Goal: Transaction & Acquisition: Download file/media

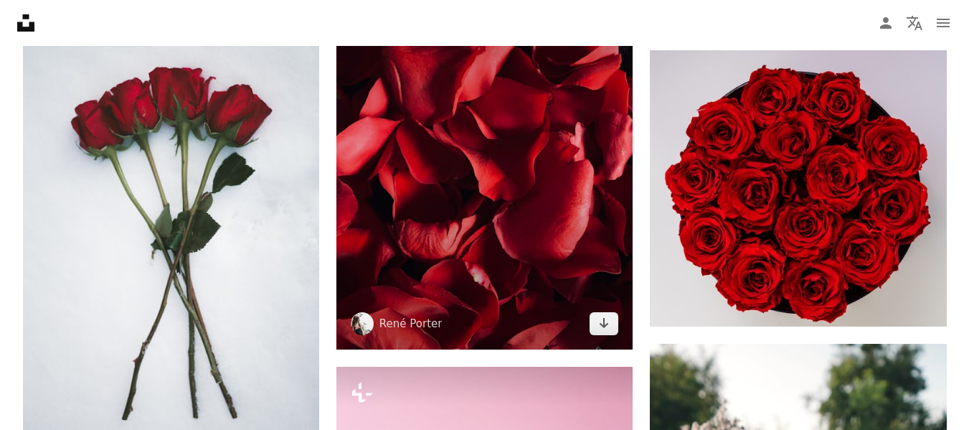
scroll to position [1994, 0]
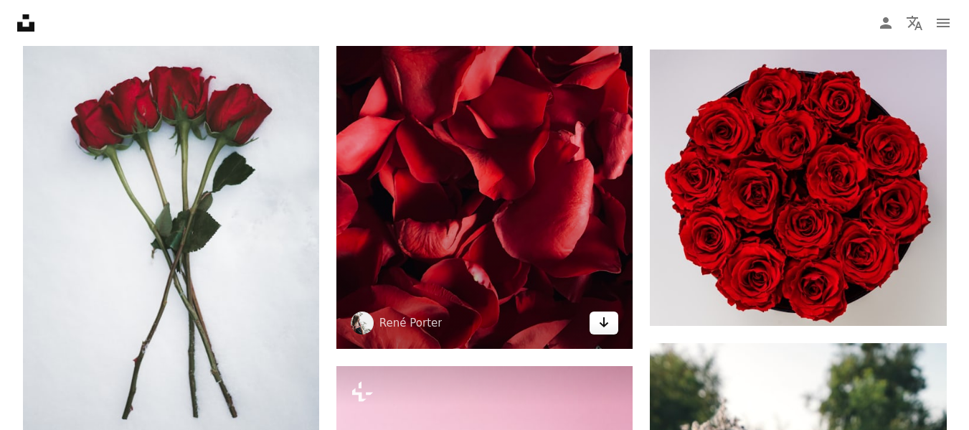
click at [608, 318] on icon "Arrow pointing down" at bounding box center [603, 321] width 11 height 17
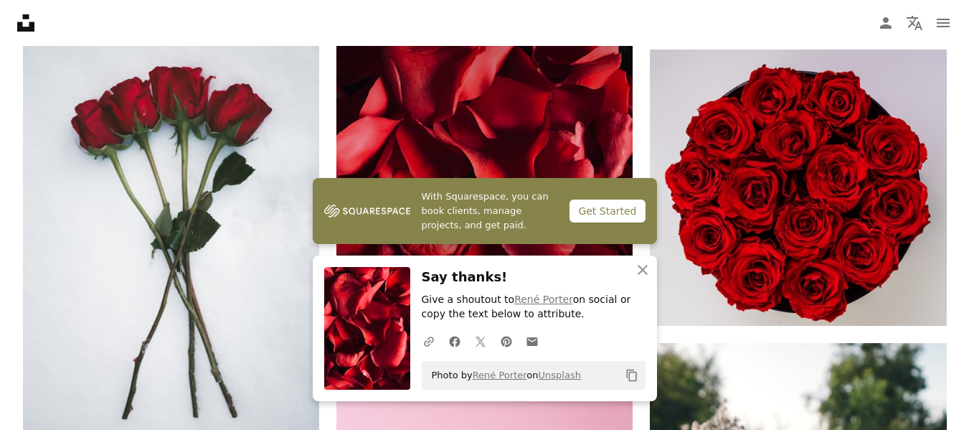
scroll to position [1990, 0]
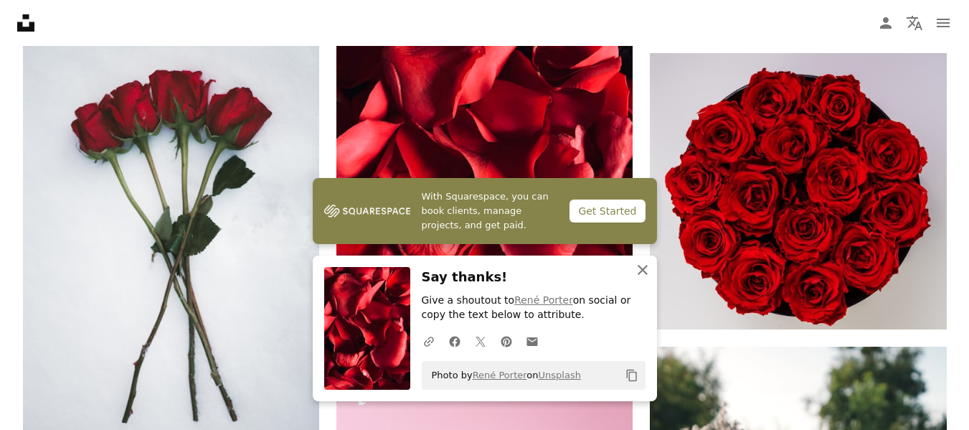
click at [646, 265] on icon "button" at bounding box center [643, 270] width 10 height 10
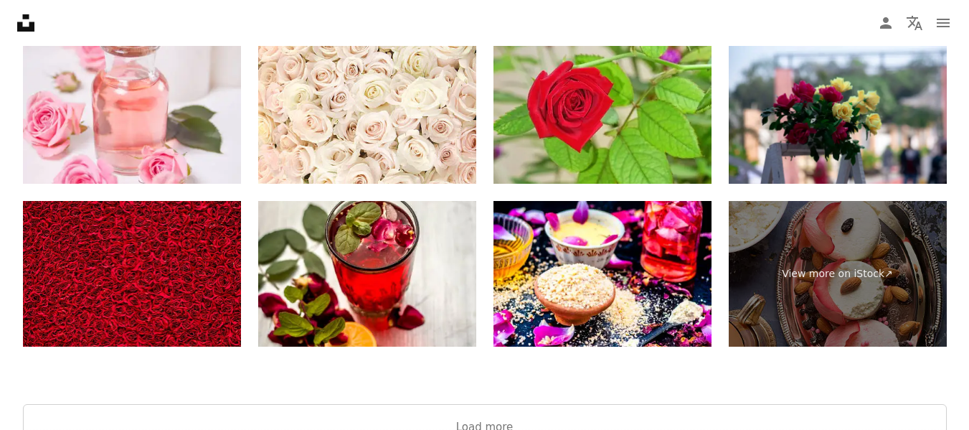
scroll to position [3247, 0]
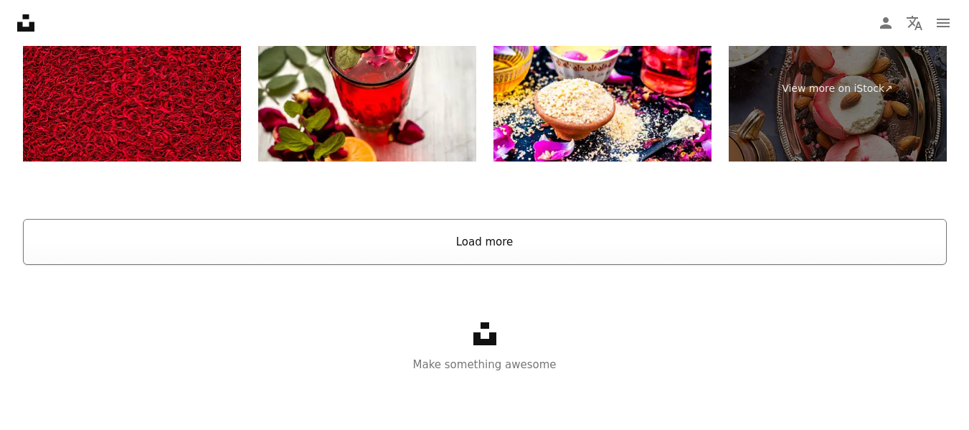
click at [485, 250] on button "Load more" at bounding box center [485, 242] width 924 height 46
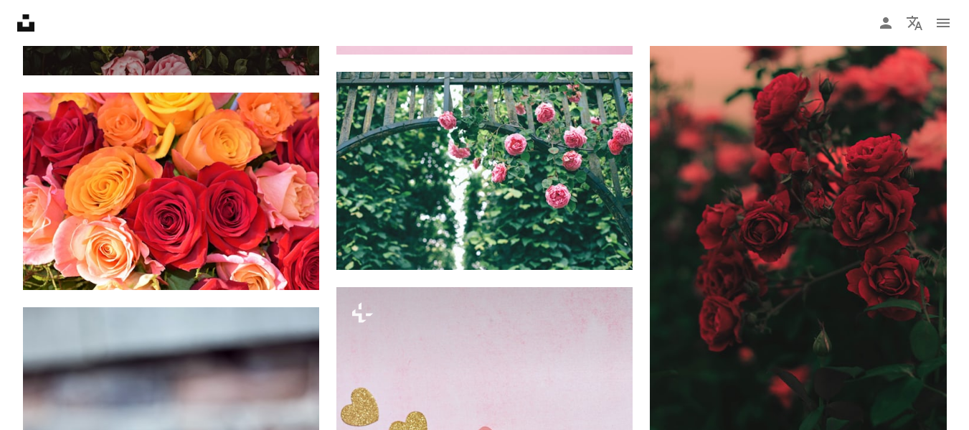
scroll to position [5828, 0]
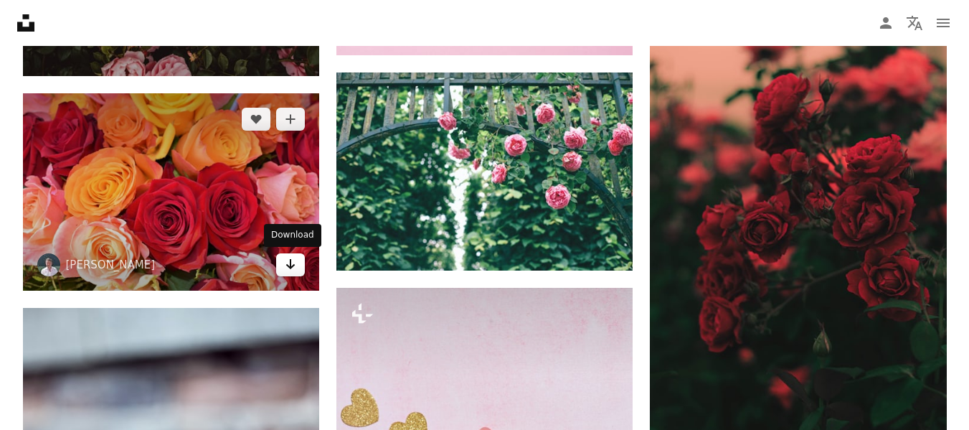
click at [291, 265] on icon "Arrow pointing down" at bounding box center [290, 263] width 11 height 17
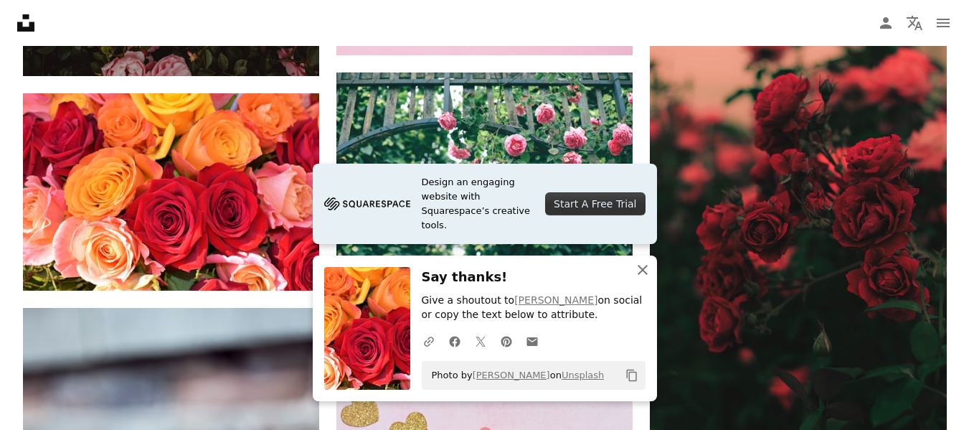
click at [642, 269] on icon "button" at bounding box center [643, 270] width 10 height 10
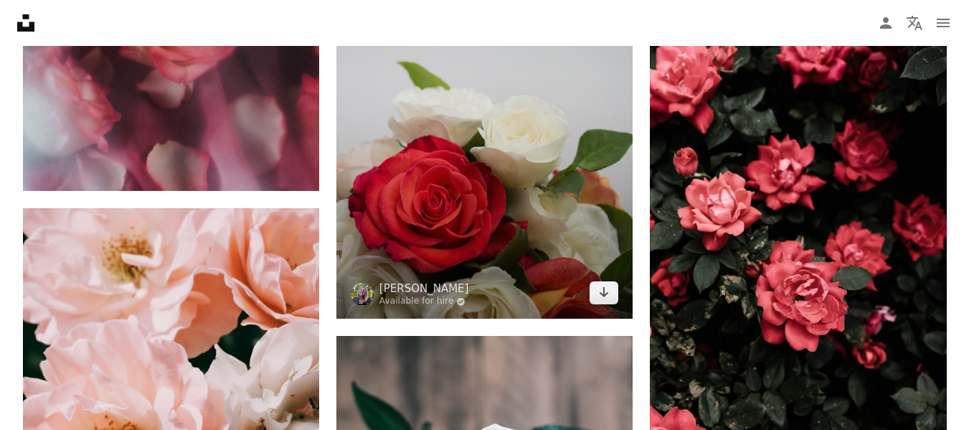
scroll to position [13006, 0]
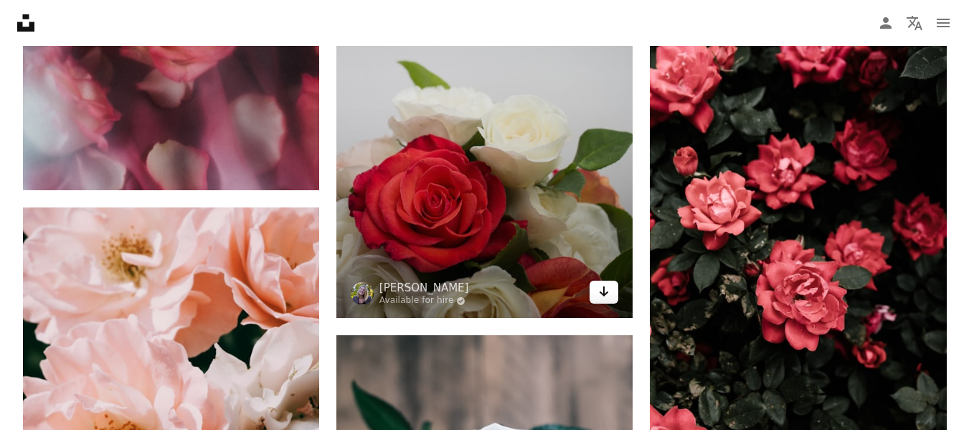
click at [601, 298] on icon "Arrow pointing down" at bounding box center [603, 291] width 11 height 17
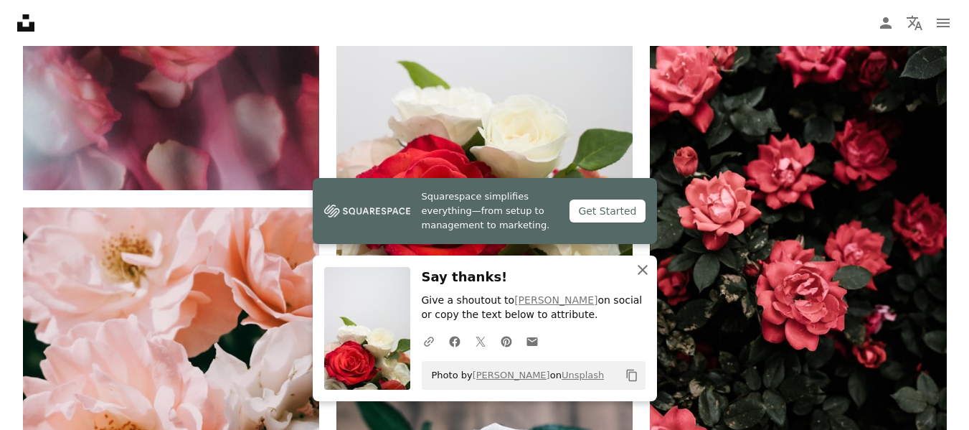
click at [641, 269] on icon "button" at bounding box center [643, 270] width 10 height 10
